Goal: Task Accomplishment & Management: Complete application form

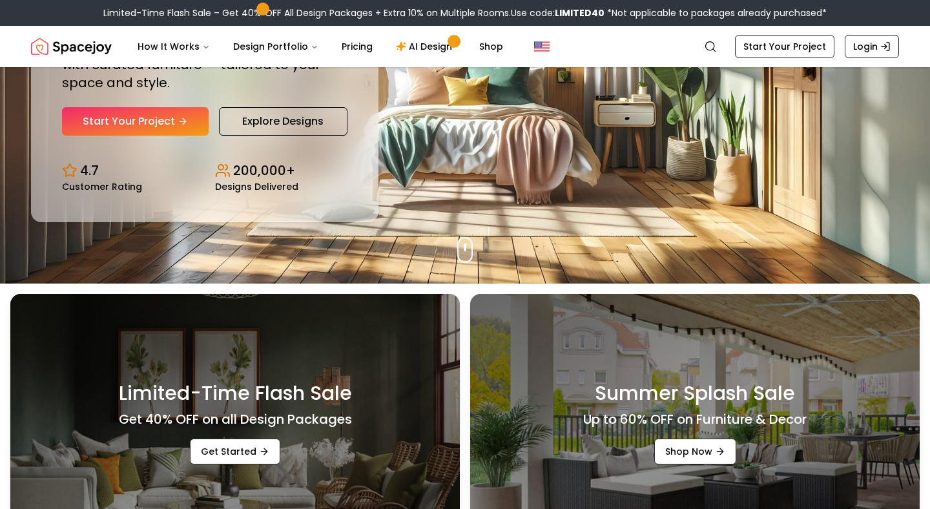
scroll to position [244, 0]
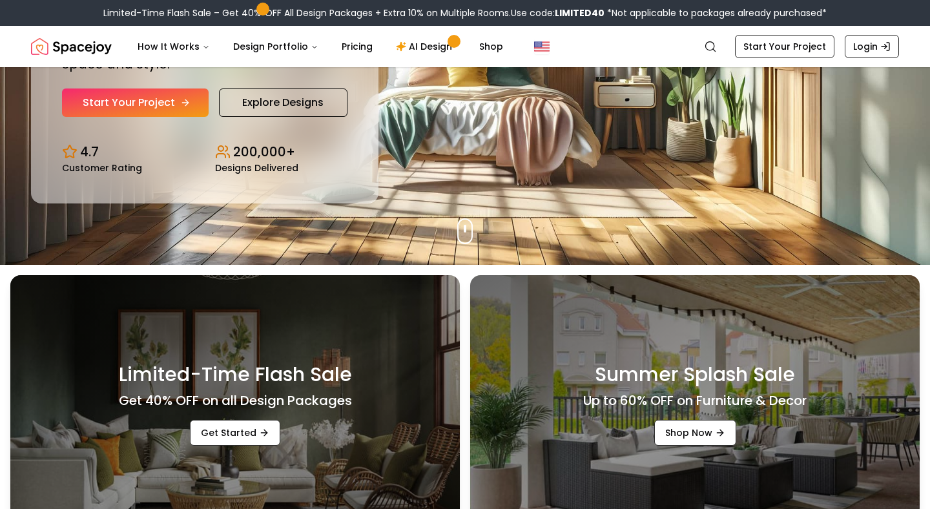
click at [139, 107] on link "Start Your Project" at bounding box center [135, 102] width 147 height 28
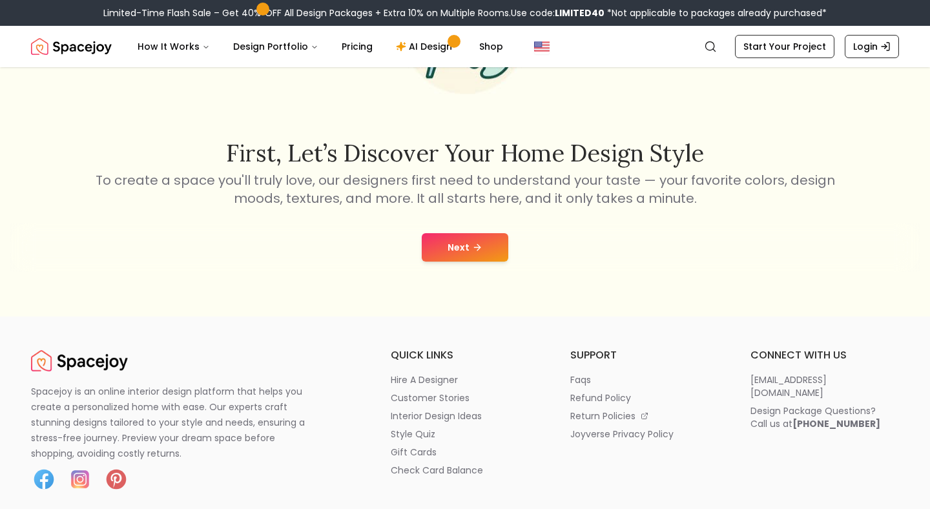
scroll to position [236, 0]
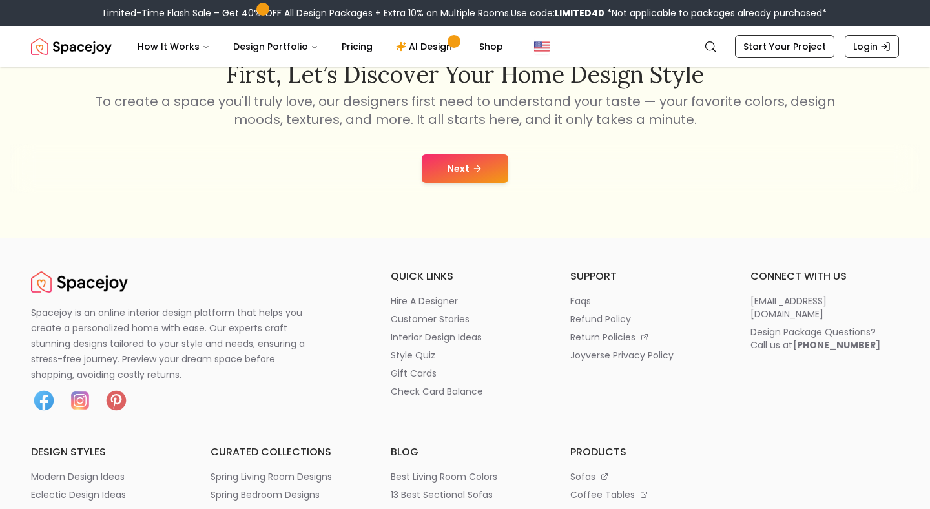
click at [481, 179] on button "Next" at bounding box center [465, 168] width 87 height 28
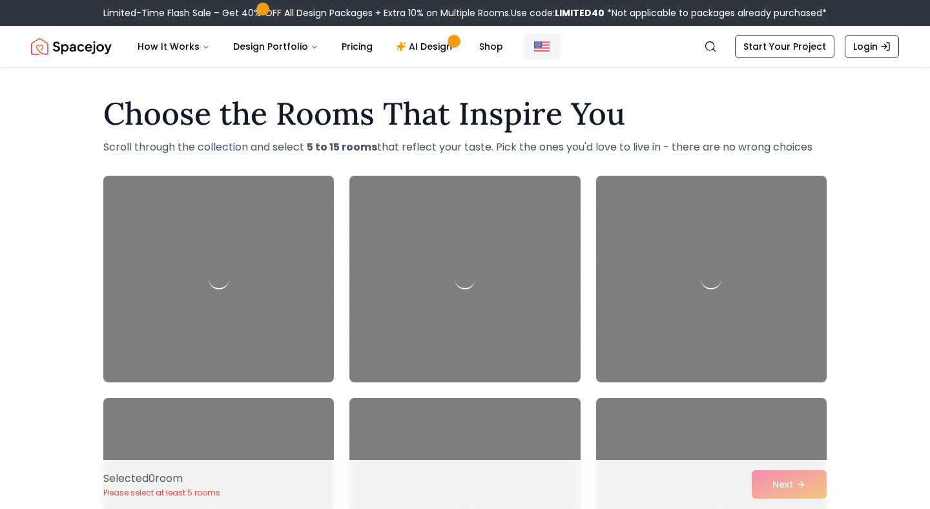
click at [539, 41] on img "Global" at bounding box center [541, 46] width 15 height 15
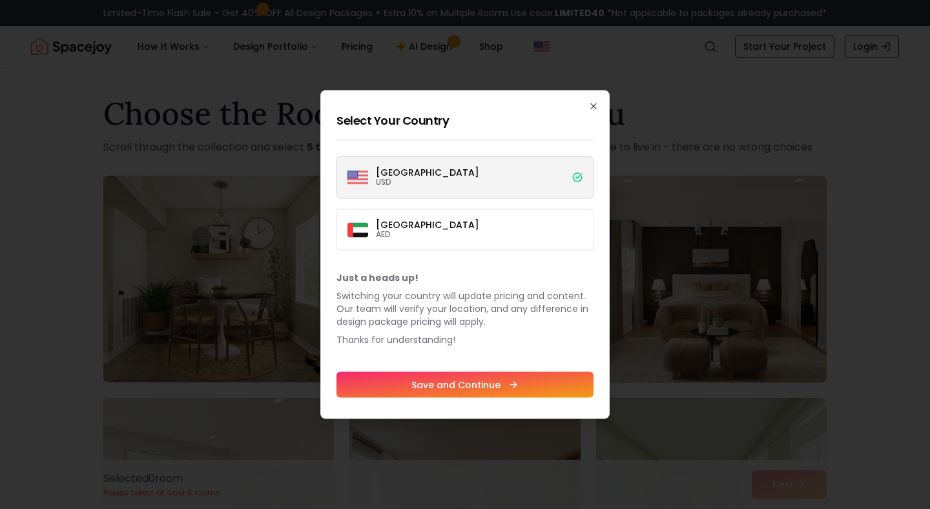
click at [280, 223] on div at bounding box center [465, 254] width 930 height 509
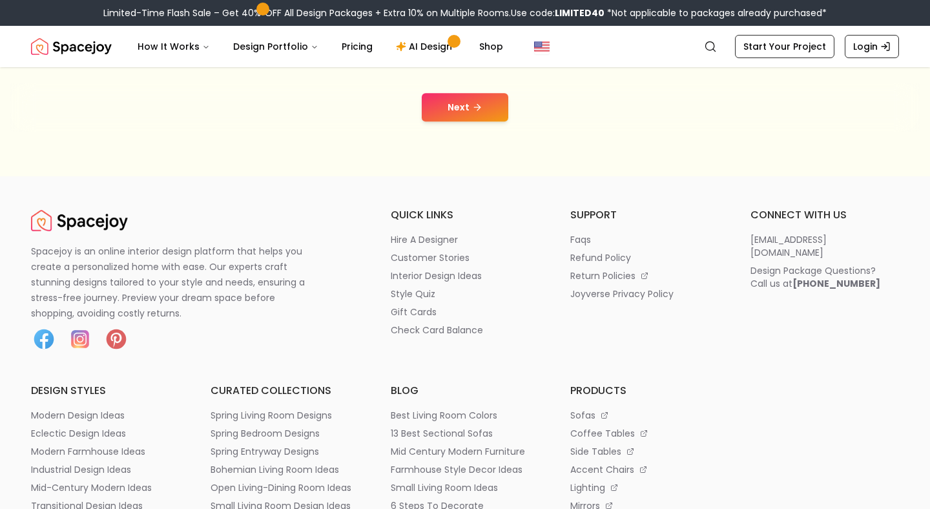
scroll to position [236, 0]
